Goal: Find specific page/section: Find specific page/section

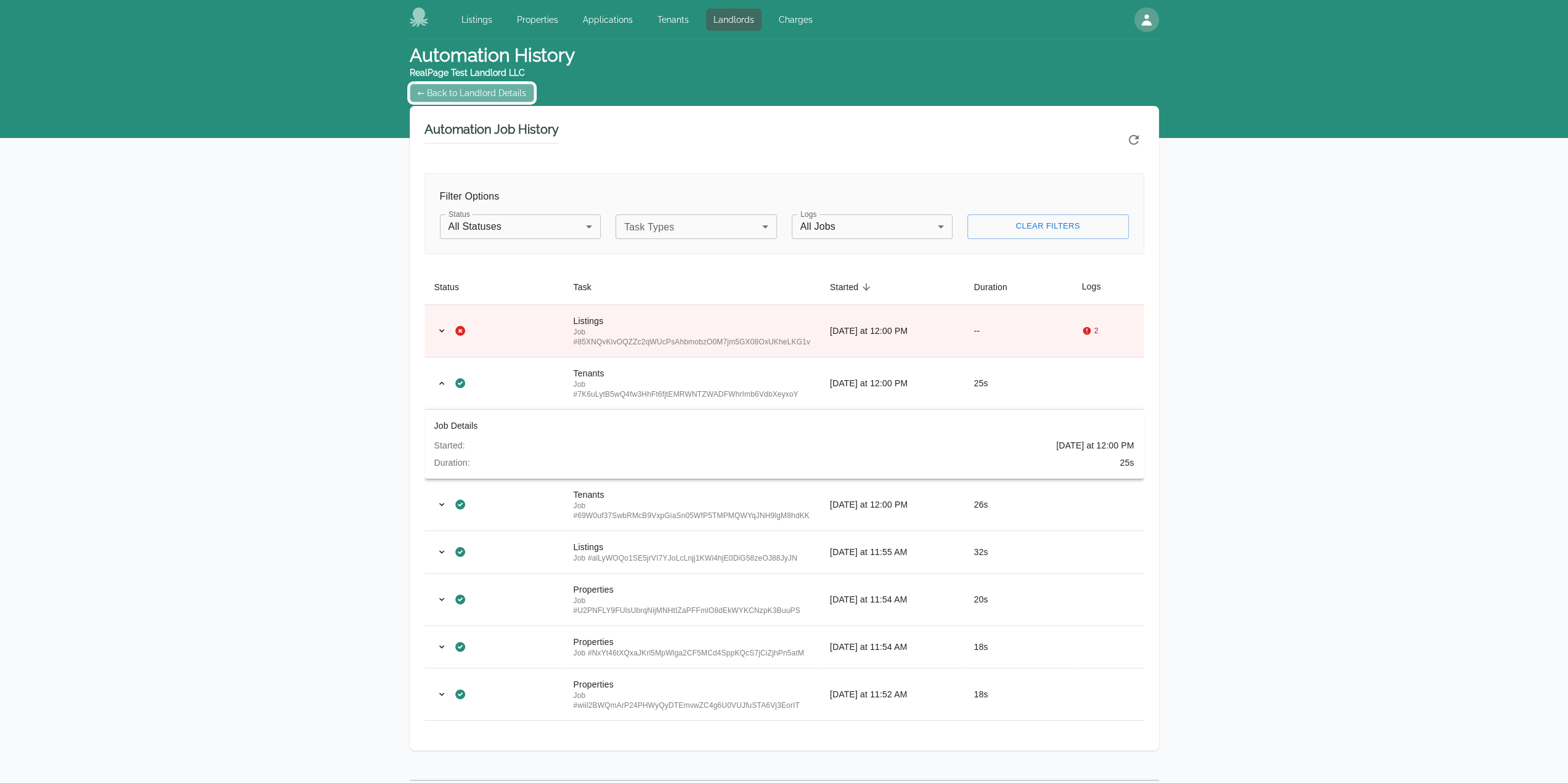
click at [473, 93] on link "← Back to Landlord Details" at bounding box center [472, 93] width 125 height 19
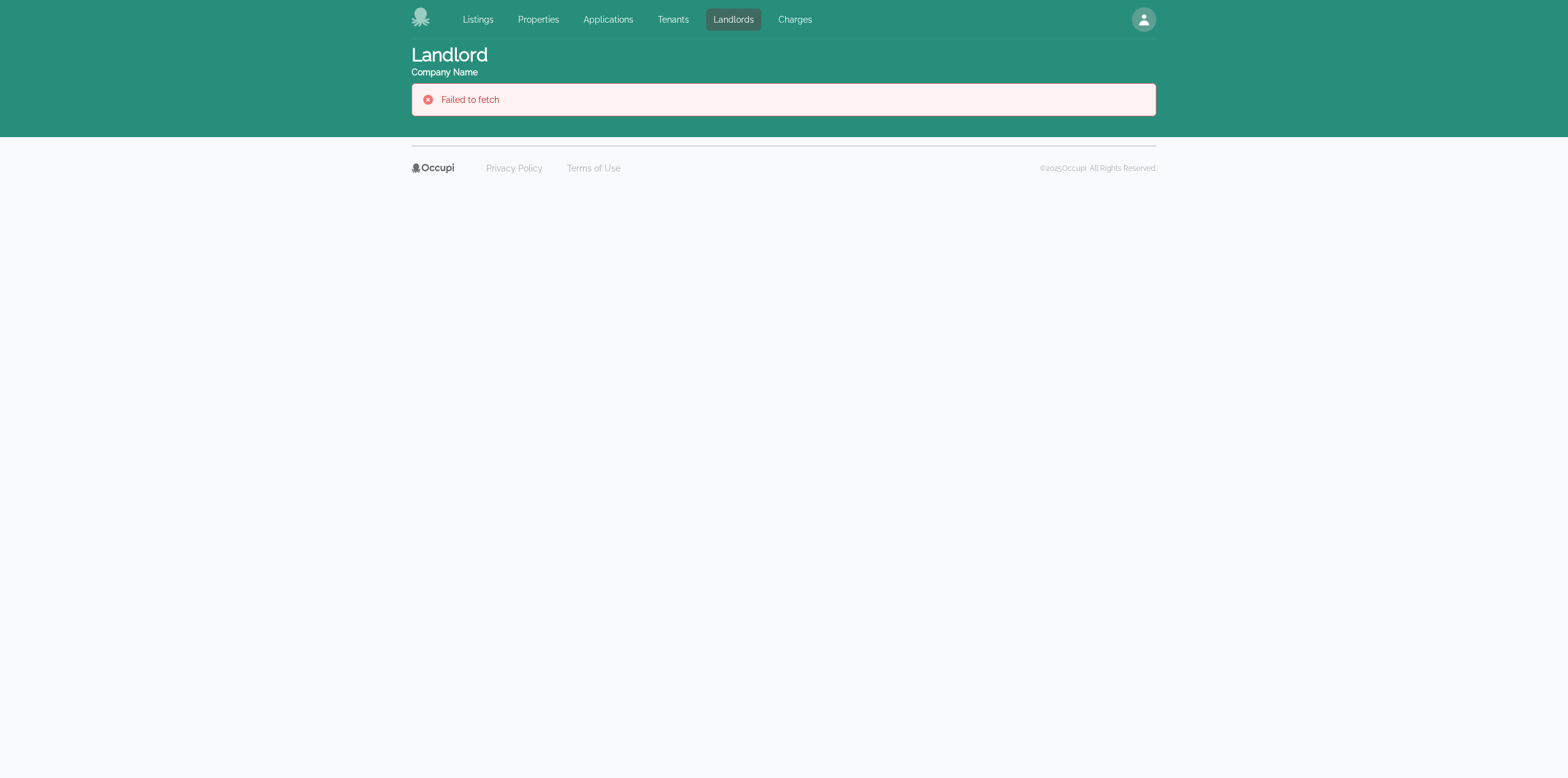
click at [1306, 407] on body "Listings Properties Applications Tenants Landlords Charges Open main menu Open …" at bounding box center [784, 389] width 1568 height 778
